Goal: Task Accomplishment & Management: Manage account settings

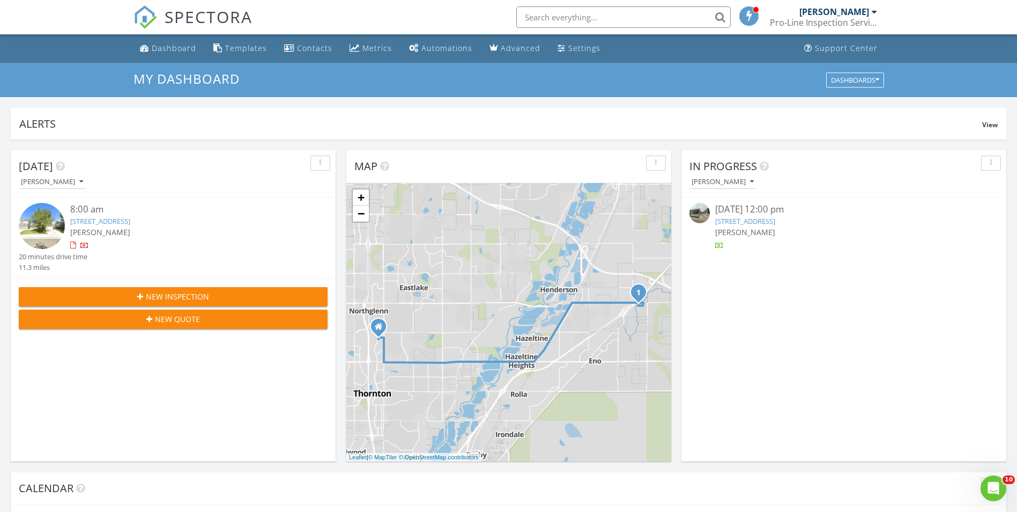
scroll to position [993, 1034]
click at [130, 219] on link "14813 E 119th Ave, Commerce City, CO 80603" at bounding box center [100, 221] width 60 height 10
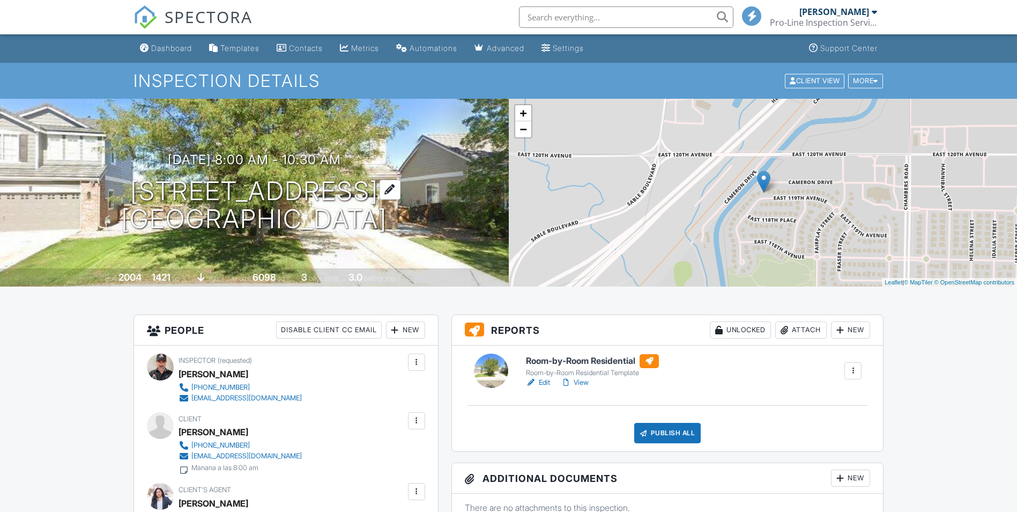
click at [261, 184] on h1 "14813 E 119th Ave Commerce City, CO 80603" at bounding box center [254, 205] width 266 height 57
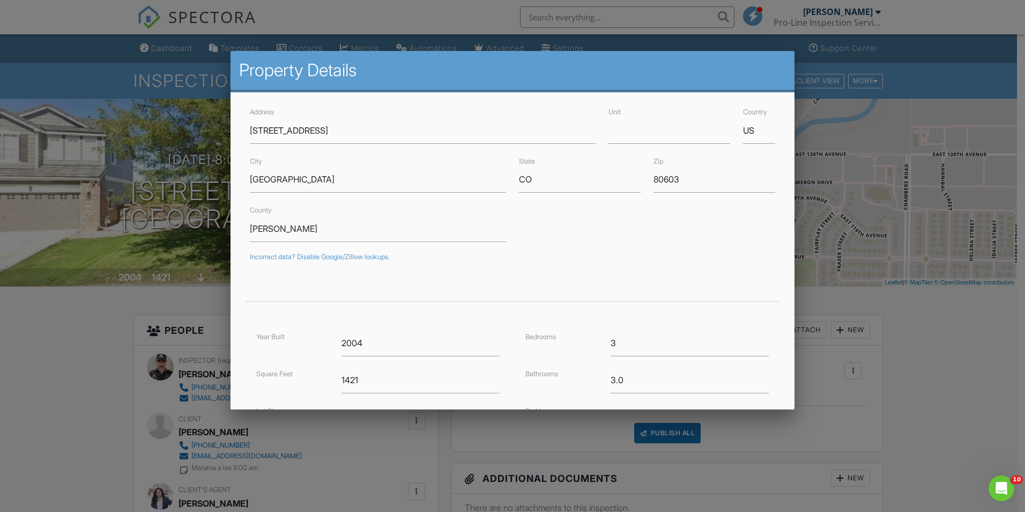
click at [965, 87] on div at bounding box center [512, 266] width 1025 height 640
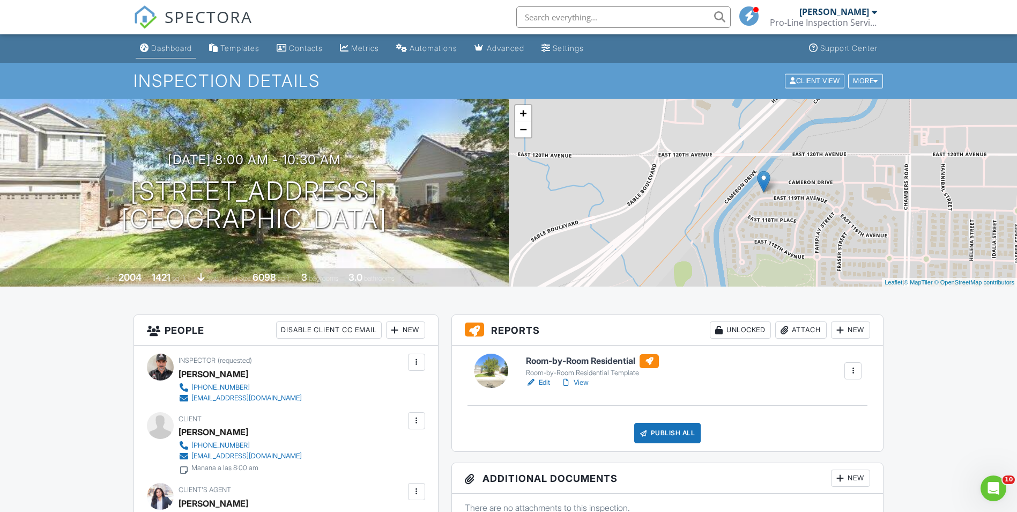
click at [173, 50] on div "Dashboard" at bounding box center [171, 47] width 41 height 9
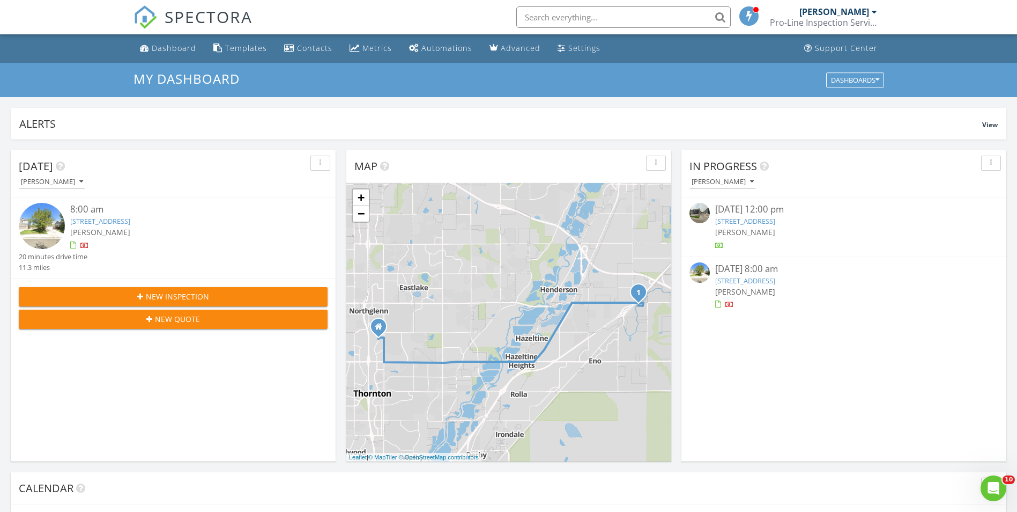
click at [130, 216] on link "14813 E 119th Ave, Commerce City, CO 80603" at bounding box center [100, 221] width 60 height 10
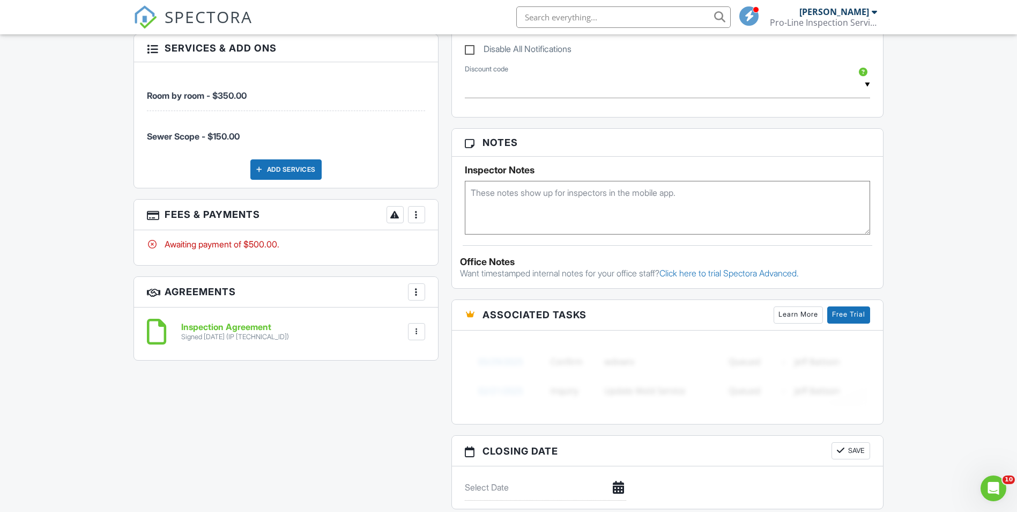
click at [413, 217] on div at bounding box center [416, 214] width 11 height 11
click at [465, 244] on li "Edit Fees & Payments" at bounding box center [471, 247] width 112 height 27
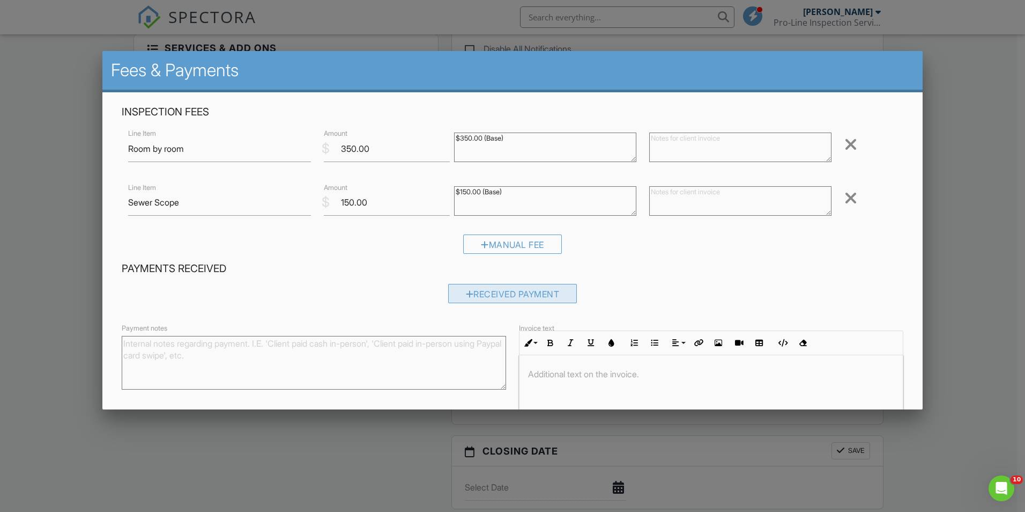
click at [504, 291] on div "Received Payment" at bounding box center [512, 293] width 129 height 19
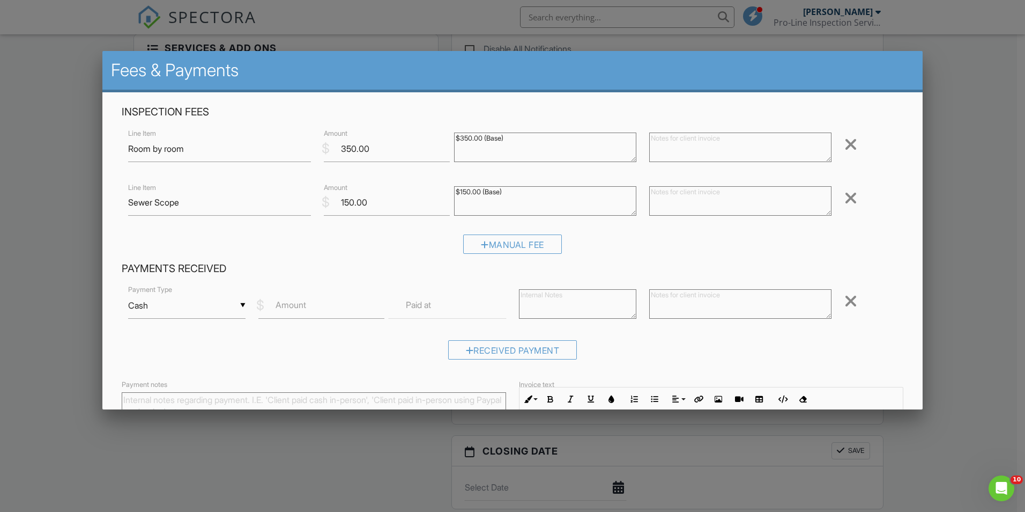
click at [239, 305] on div "▼ Cash Cash Check On-Site Card Other Cash Check On-Site Card Other" at bounding box center [186, 305] width 117 height 26
click at [199, 400] on span "On-Site Card" at bounding box center [186, 402] width 99 height 27
type input "On-Site Card"
click at [304, 301] on label "Amount" at bounding box center [291, 305] width 31 height 12
click at [304, 301] on input "Amount" at bounding box center [321, 305] width 126 height 26
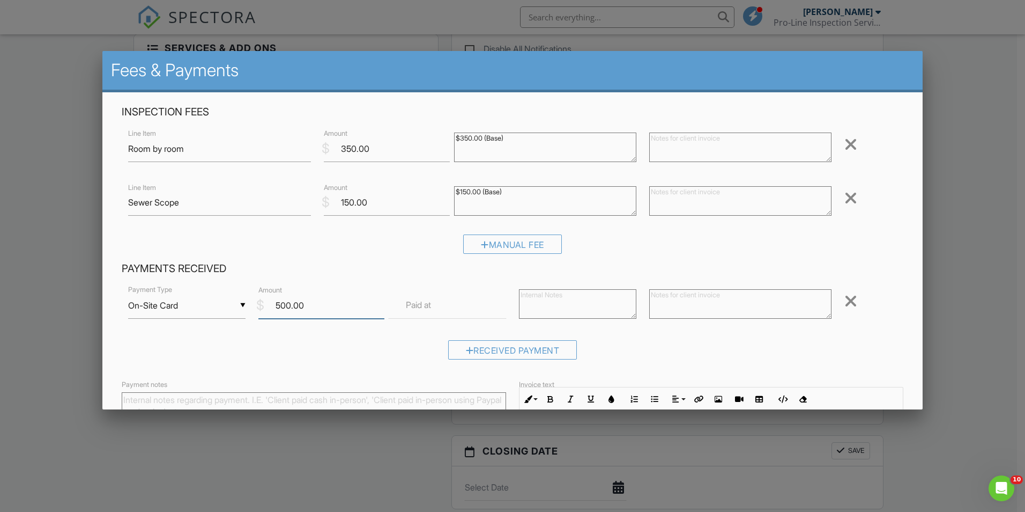
type input "500.00"
click at [438, 310] on input "text" at bounding box center [447, 305] width 117 height 26
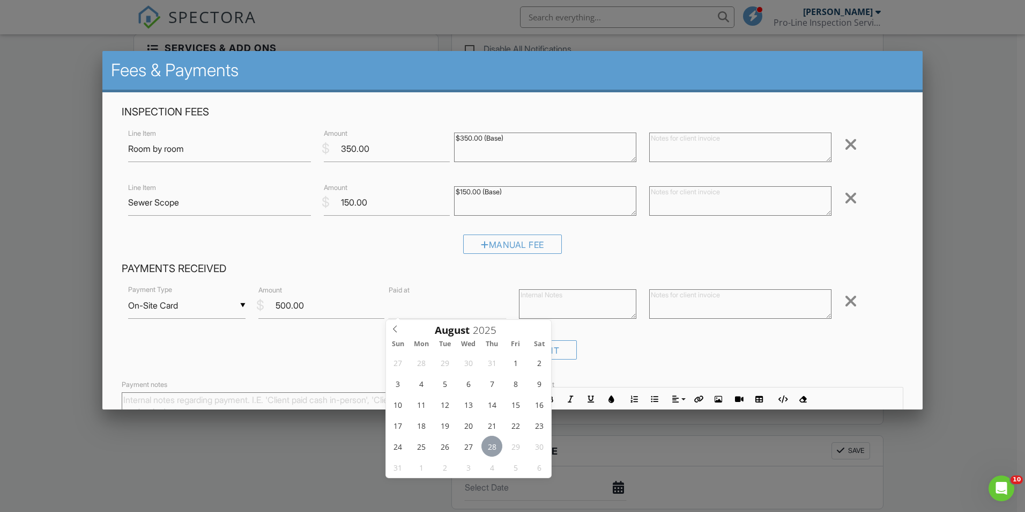
type input "11"
type input "[DATE] 11:00 AM"
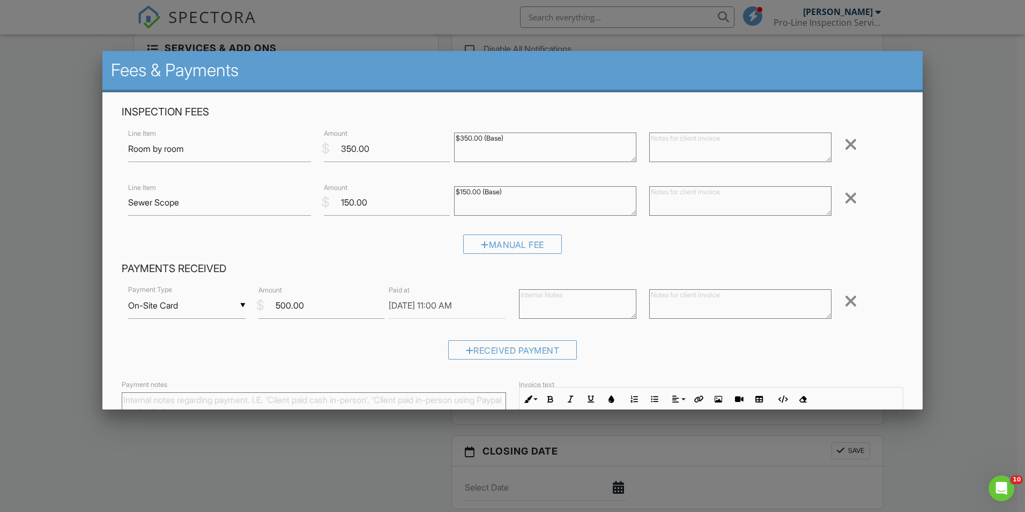
click at [316, 353] on div "Received Payment" at bounding box center [513, 353] width 782 height 27
click at [607, 301] on textarea at bounding box center [577, 303] width 117 height 29
drag, startPoint x: 516, startPoint y: 297, endPoint x: 636, endPoint y: 305, distance: 119.9
click at [656, 306] on div "▼ On-Site Card Cash Check On-Site Card Other Cash Check On-Site Card Other Paym…" at bounding box center [513, 307] width 782 height 46
type textarea "Client paid on site with credit card."
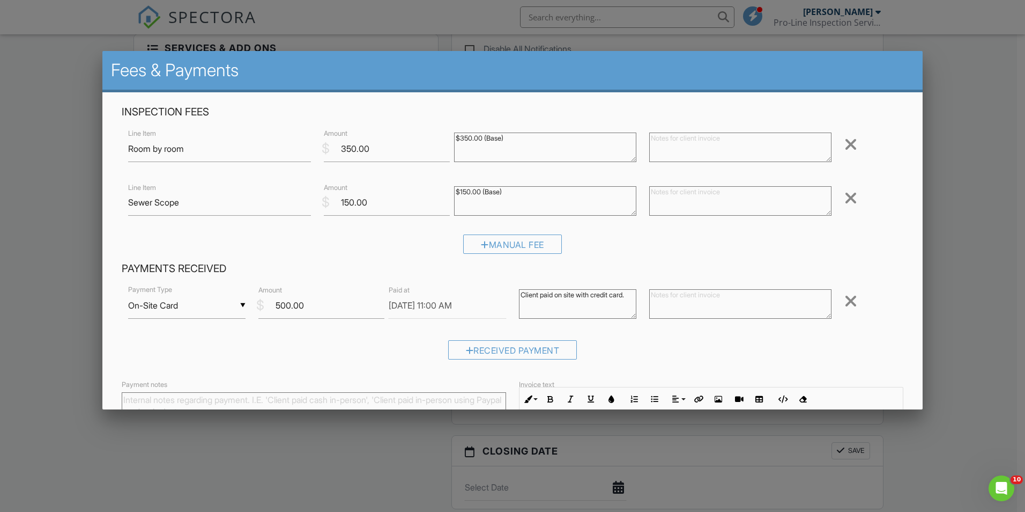
click at [681, 305] on textarea at bounding box center [740, 303] width 182 height 29
click at [678, 305] on textarea at bounding box center [740, 303] width 182 height 29
paste textarea "Client paid on site with credit card."
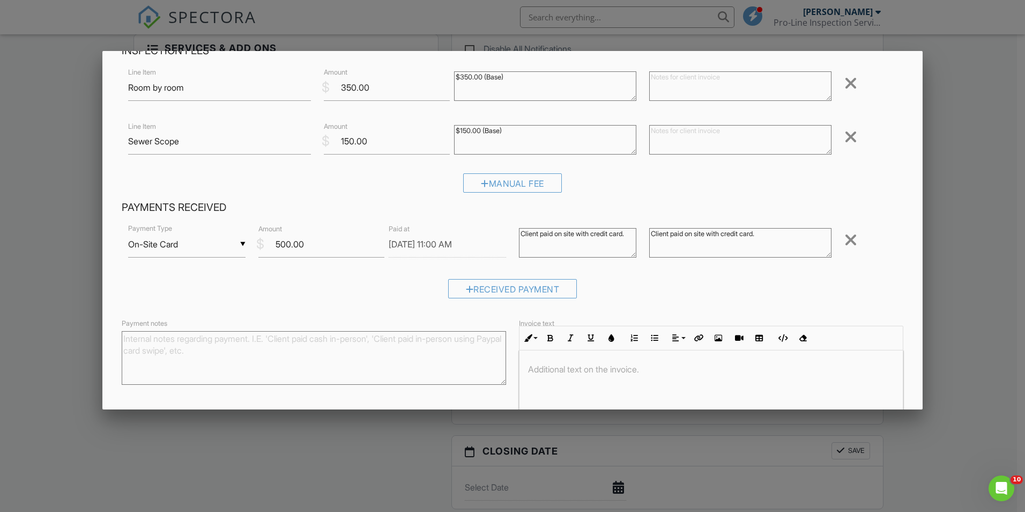
scroll to position [133, 0]
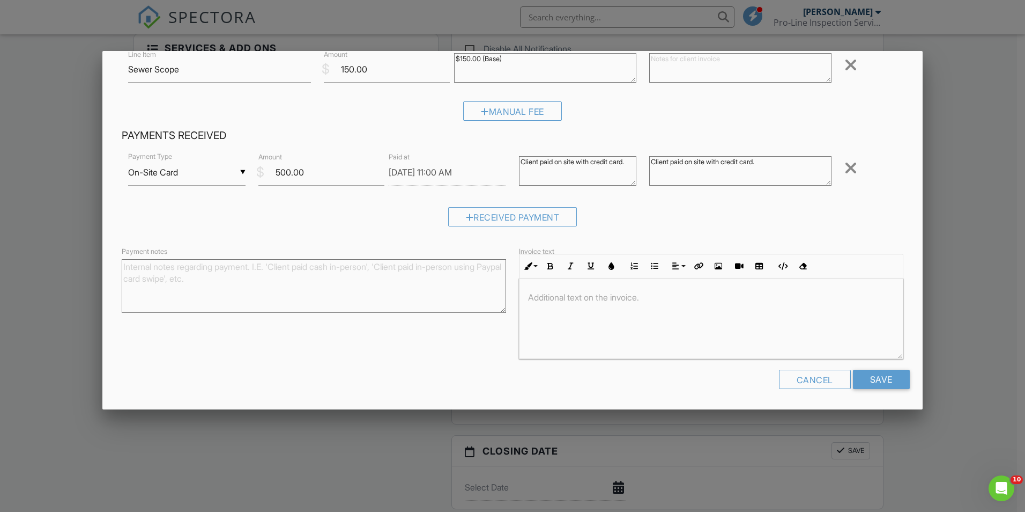
type textarea "Client paid on site with credit card."
click at [337, 278] on textarea "Payment notes" at bounding box center [314, 286] width 385 height 54
paste textarea "Client paid on site with credit card."
type textarea "Client paid on site with credit card."
click at [539, 305] on div at bounding box center [711, 318] width 383 height 80
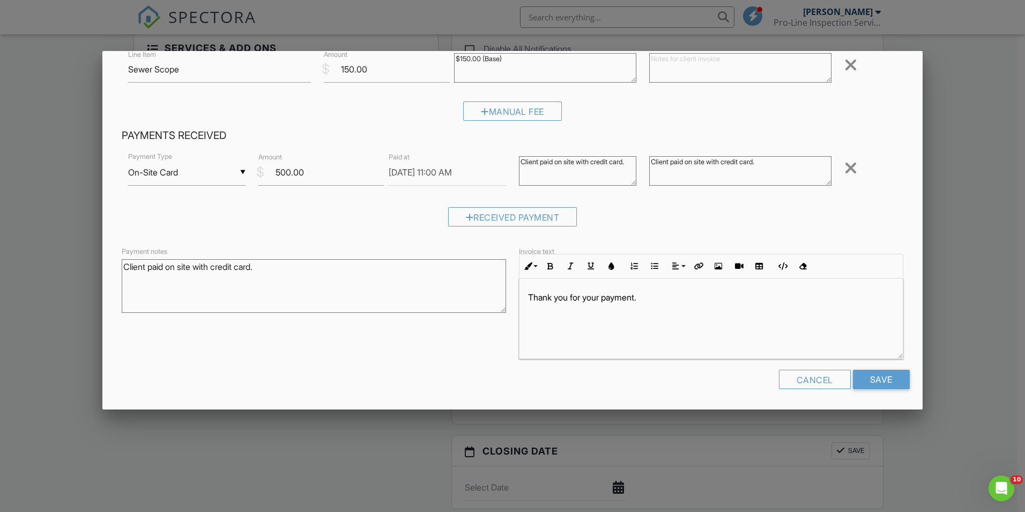
drag, startPoint x: 649, startPoint y: 291, endPoint x: 442, endPoint y: 291, distance: 207.0
click at [442, 291] on div "Payment notes Client paid on site with credit card. Invoice text Inline Style X…" at bounding box center [512, 302] width 795 height 114
copy p "Thank you for your payment."
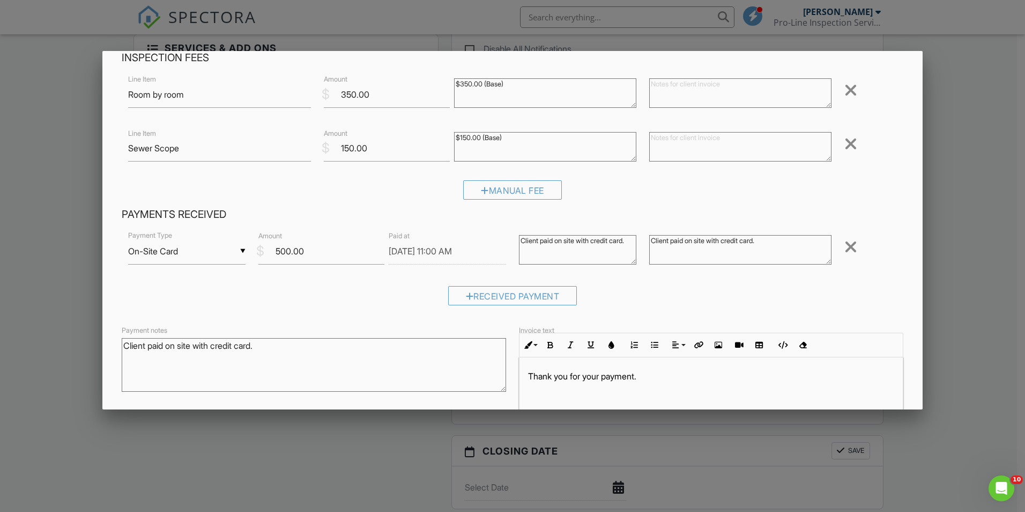
scroll to position [0, 0]
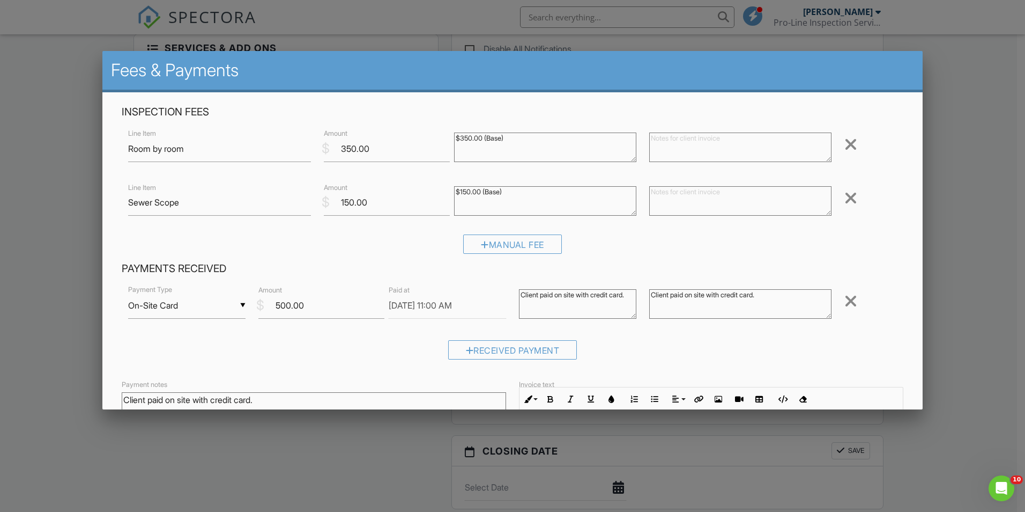
click at [683, 143] on textarea at bounding box center [740, 146] width 182 height 29
paste textarea "Thank you for your payment."
type textarea "Thank you for your payment."
click at [686, 201] on textarea at bounding box center [740, 200] width 182 height 29
paste textarea "Thank you for your payment."
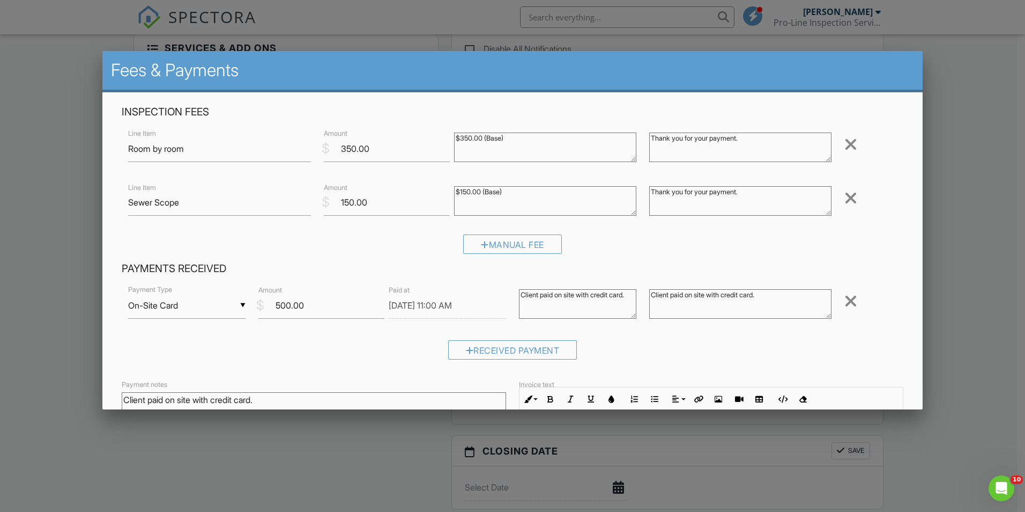
type textarea "Thank you for your payment."
click at [618, 238] on div "Manual Fee" at bounding box center [513, 247] width 782 height 27
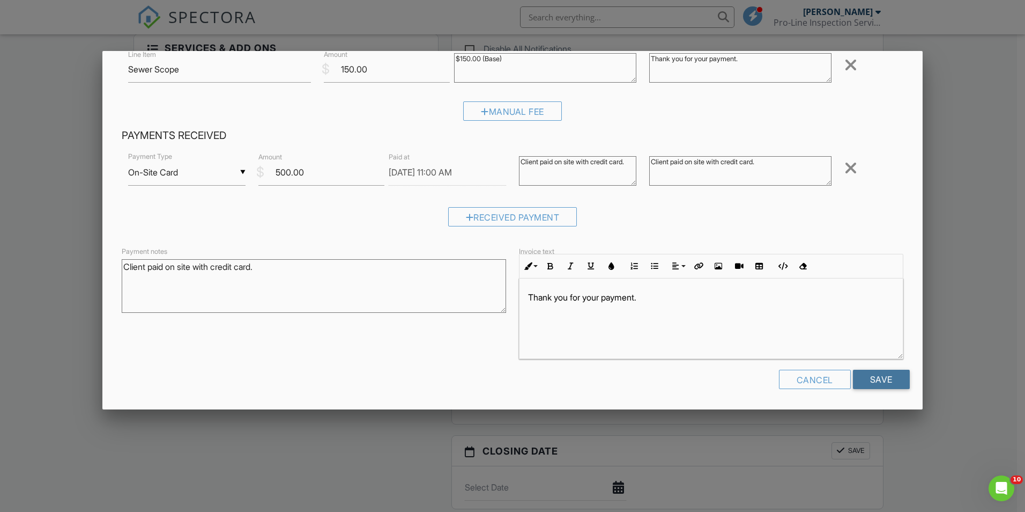
click at [871, 378] on input "Save" at bounding box center [881, 378] width 57 height 19
